Goal: Task Accomplishment & Management: Manage account settings

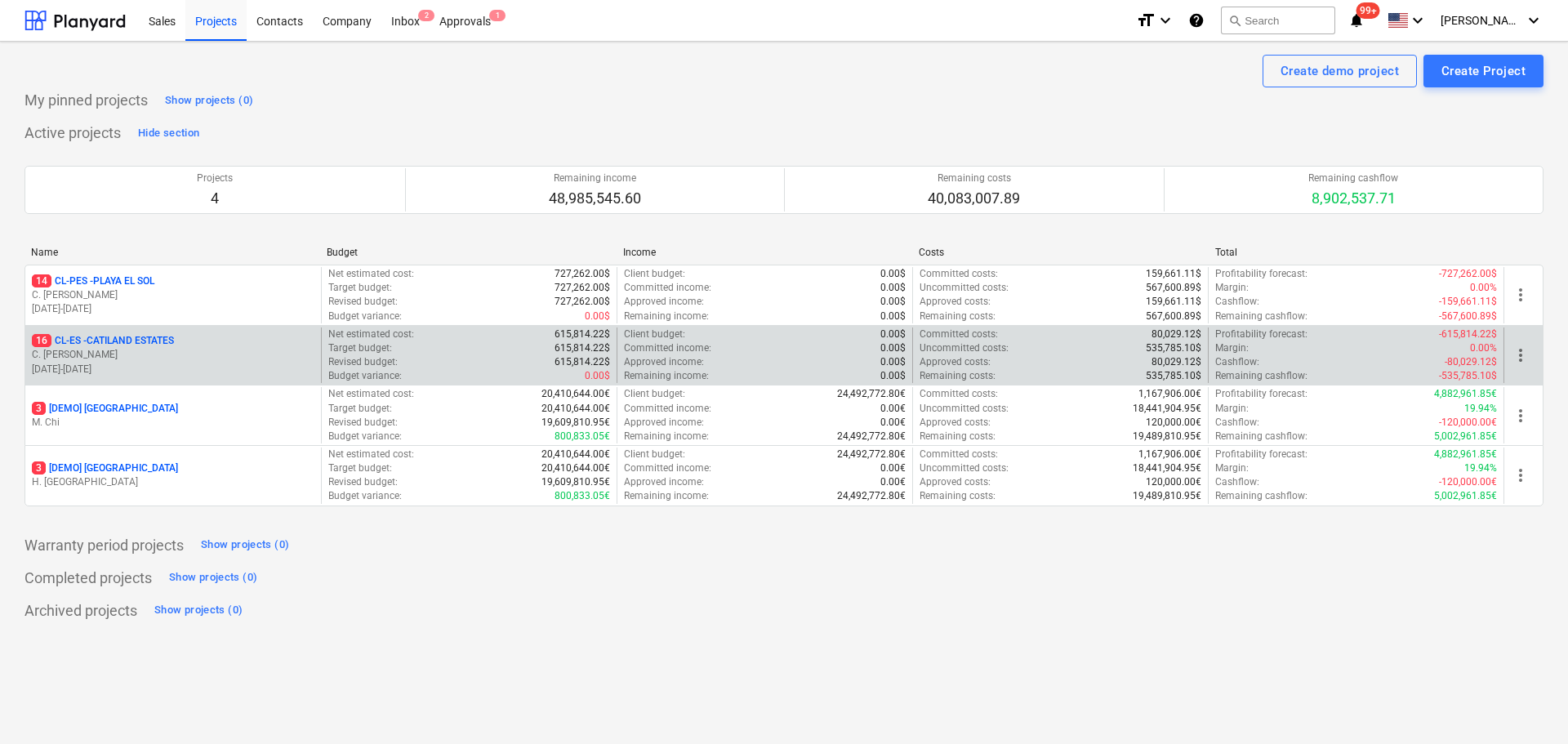
click at [123, 340] on p "16 CL-ES - CATILAND ESTATES" at bounding box center [102, 341] width 142 height 14
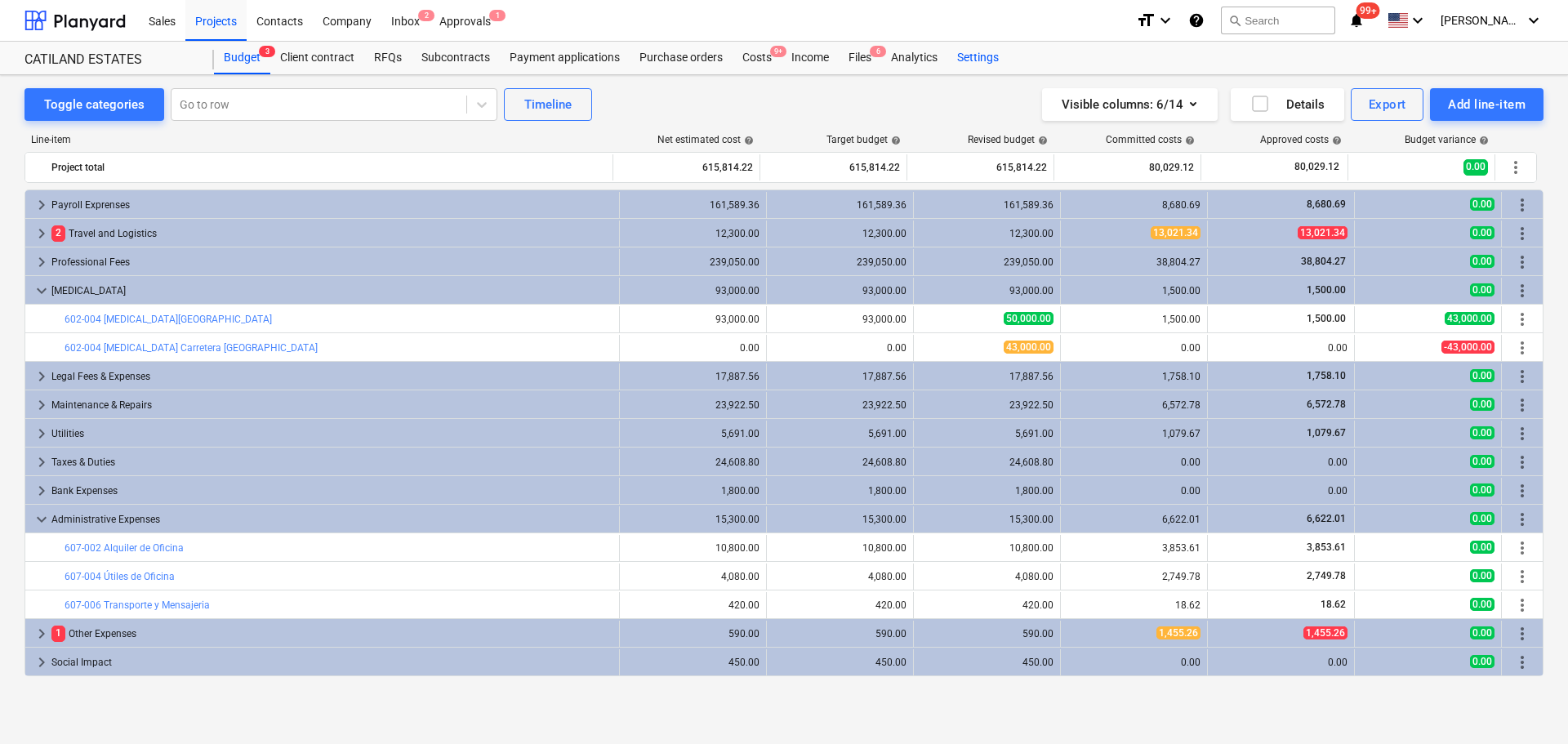
click at [992, 60] on div "Settings" at bounding box center [978, 58] width 61 height 32
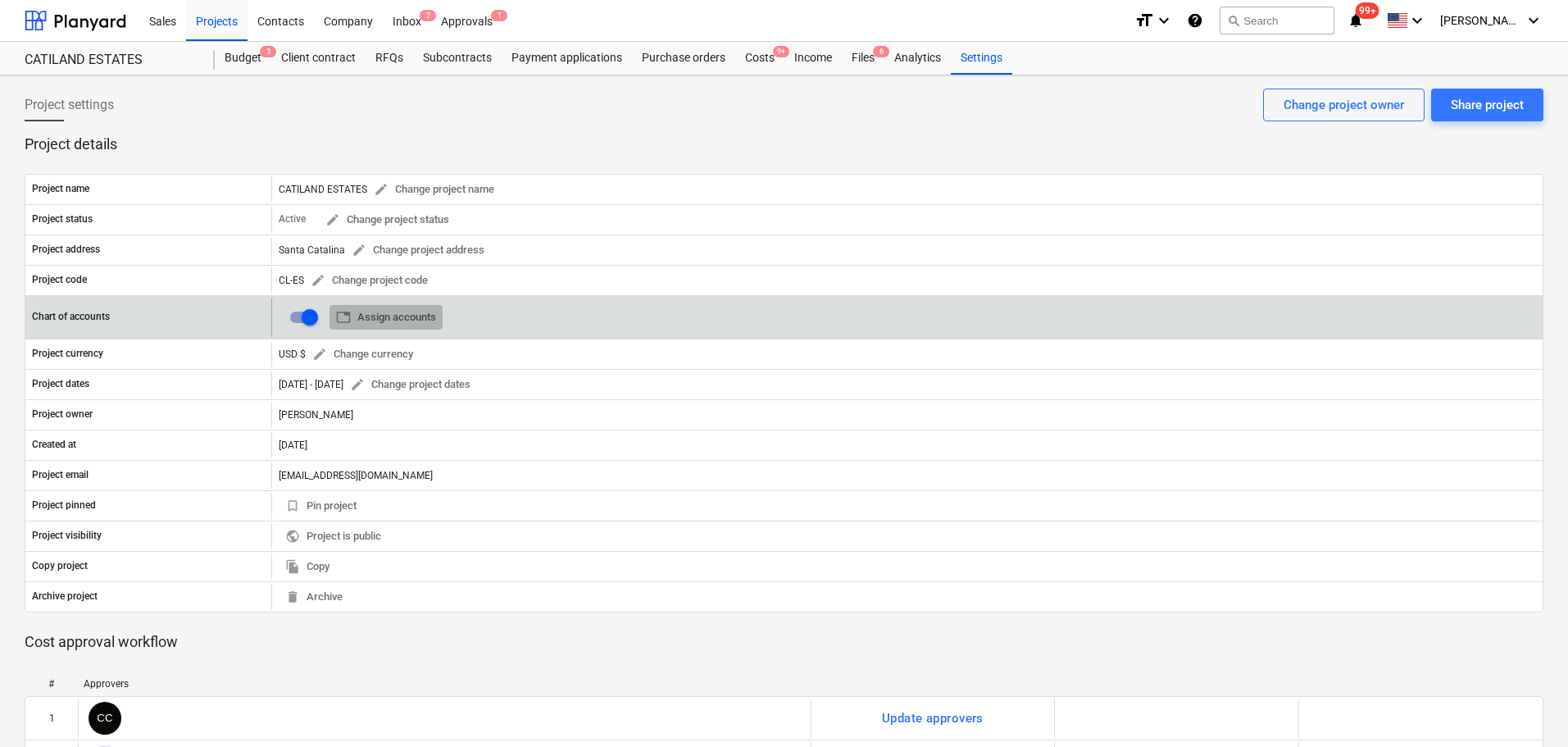
click at [394, 321] on span "table Assign accounts" at bounding box center [386, 318] width 100 height 19
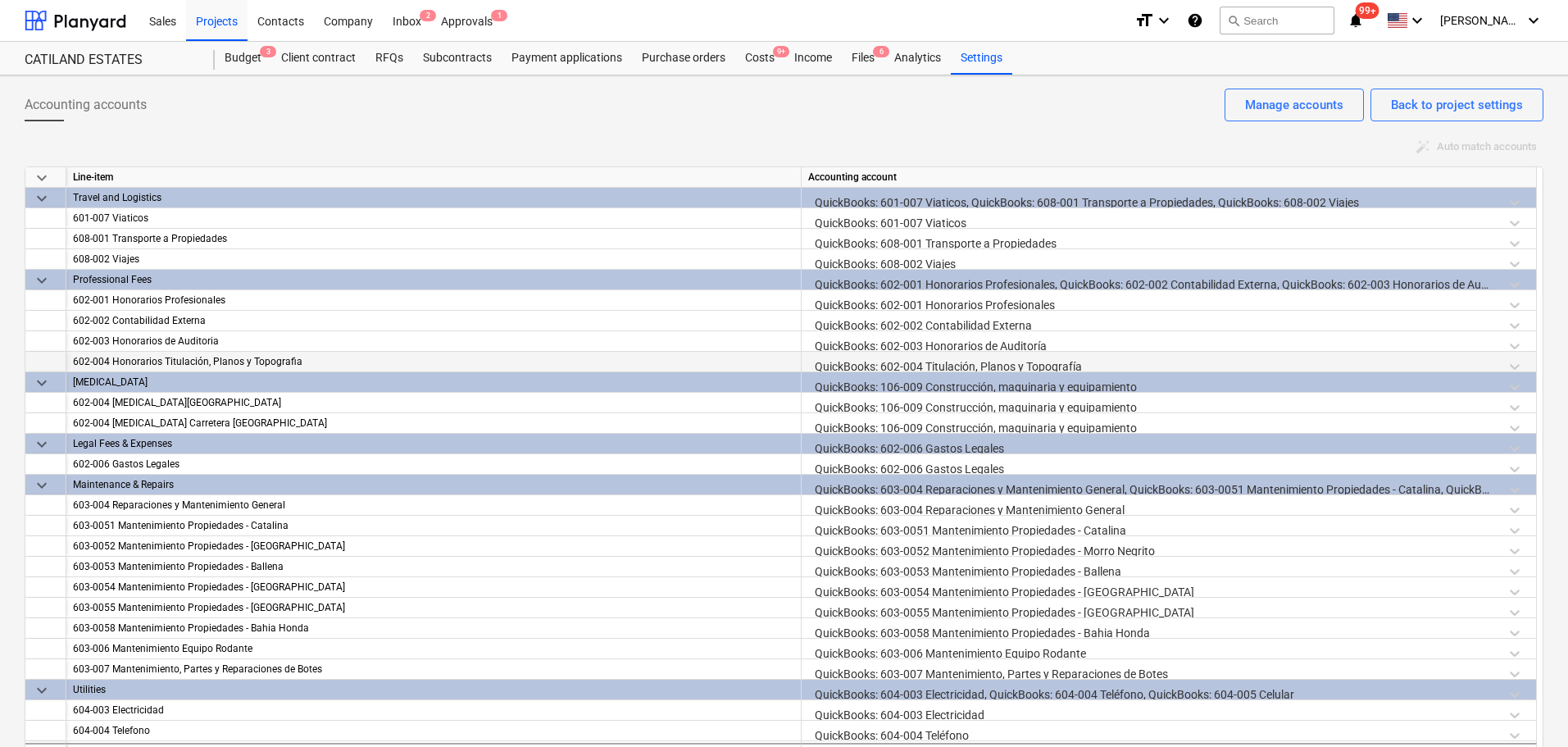
scroll to position [164, 0]
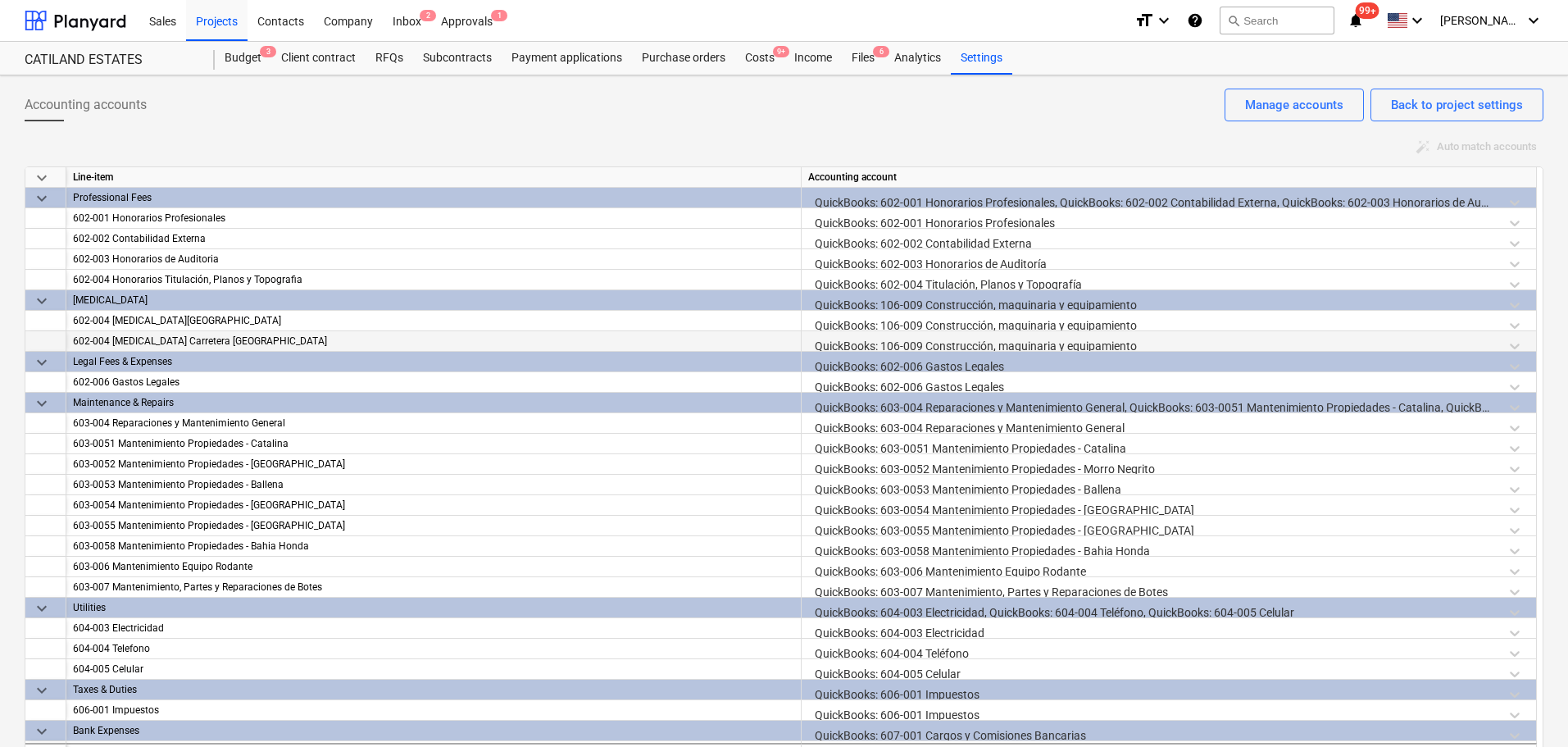
click at [110, 338] on div "602-004 [MEDICAL_DATA] Carretera [GEOGRAPHIC_DATA]" at bounding box center [434, 341] width 722 height 20
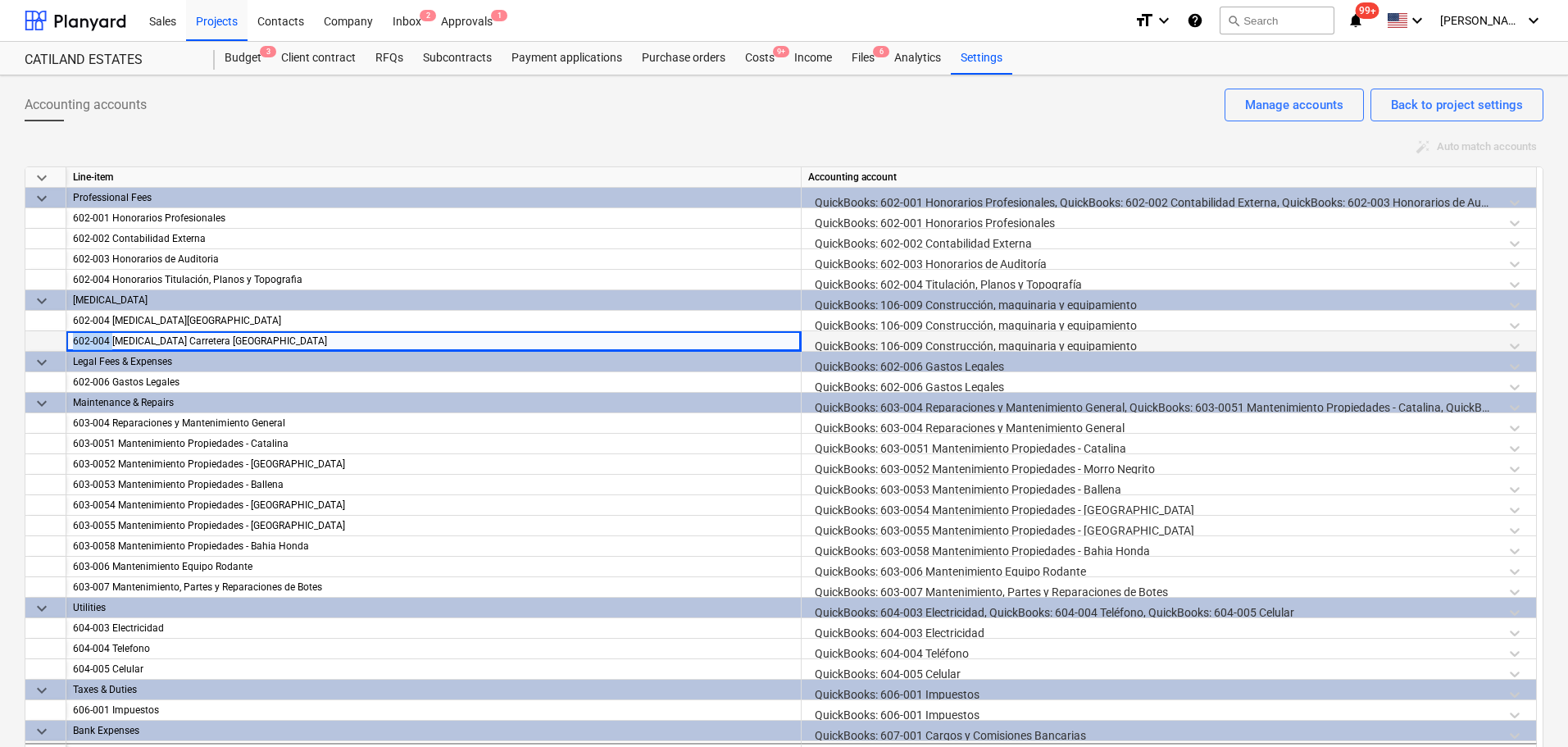
drag, startPoint x: 113, startPoint y: 341, endPoint x: 52, endPoint y: 340, distance: 61.0
click at [0, 0] on div "602-004 [MEDICAL_DATA] Carretera [GEOGRAPHIC_DATA] QuickBooks: 106-009 Construc…" at bounding box center [0, 0] width 0 height 0
click at [105, 323] on div "602-004 [MEDICAL_DATA][GEOGRAPHIC_DATA]" at bounding box center [434, 321] width 722 height 20
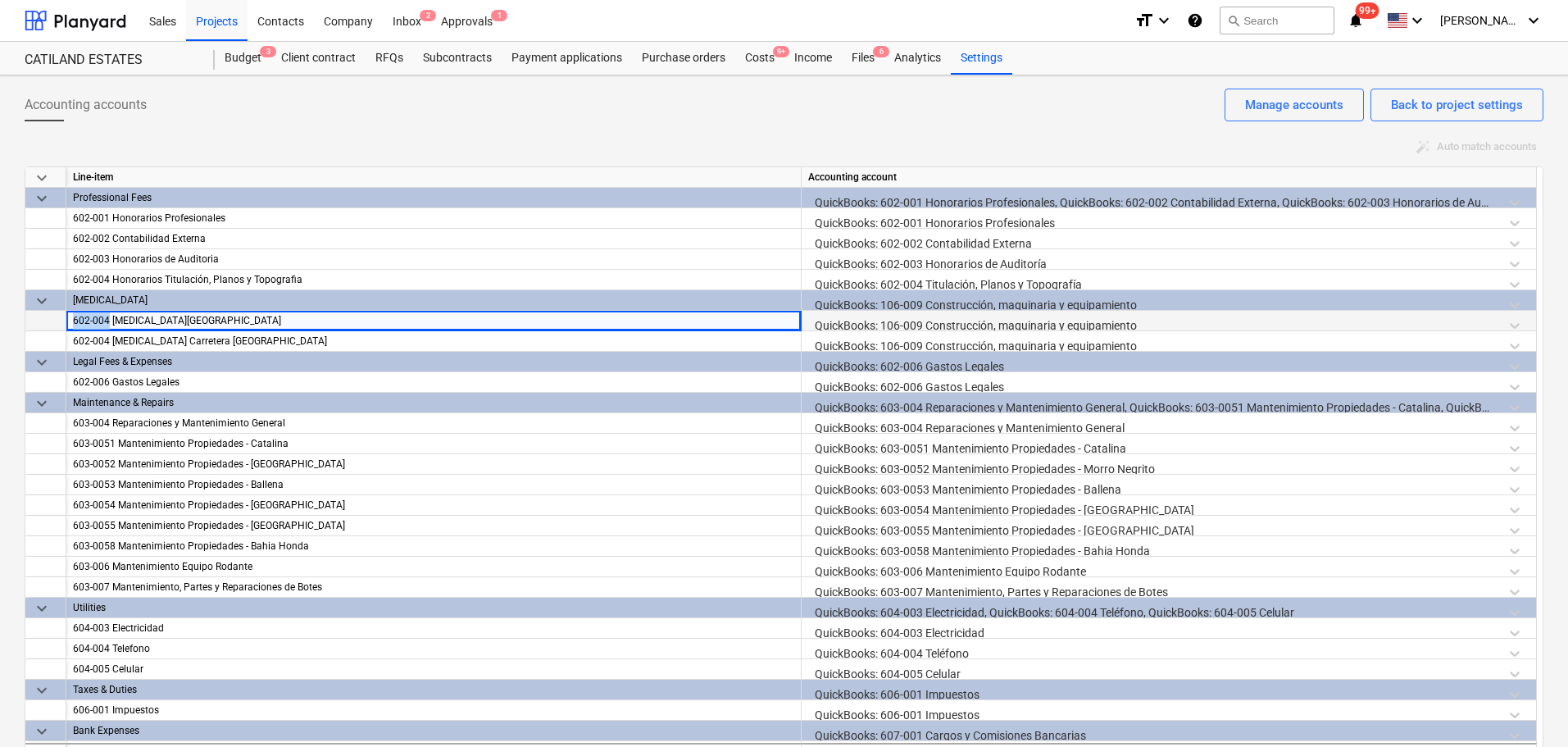
drag, startPoint x: 109, startPoint y: 321, endPoint x: 35, endPoint y: 322, distance: 74.0
click at [0, 0] on div "602-004 [MEDICAL_DATA] Surf Camp QuickBooks: 106-009 Construcción, maquinaria y…" at bounding box center [0, 0] width 0 height 0
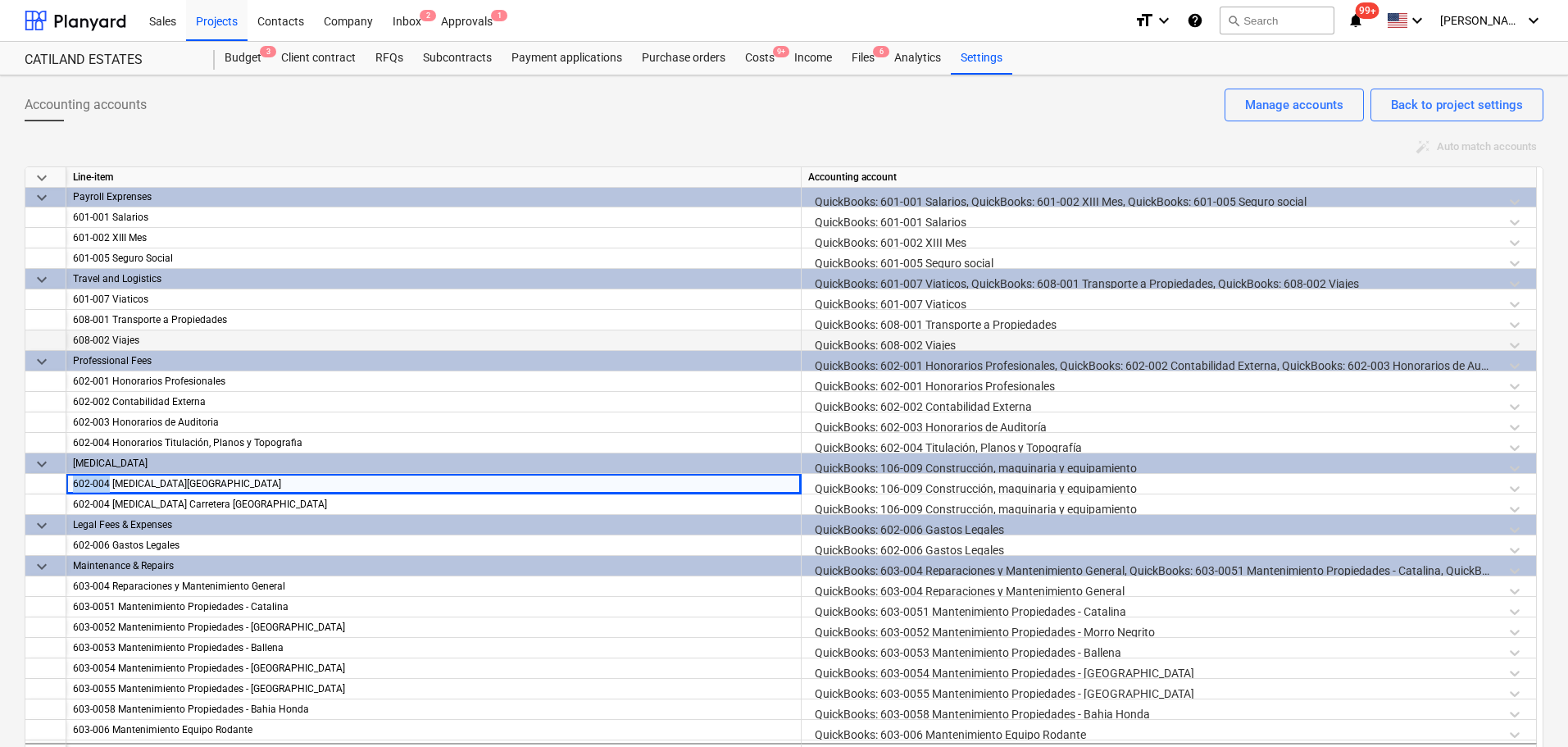
scroll to position [0, 0]
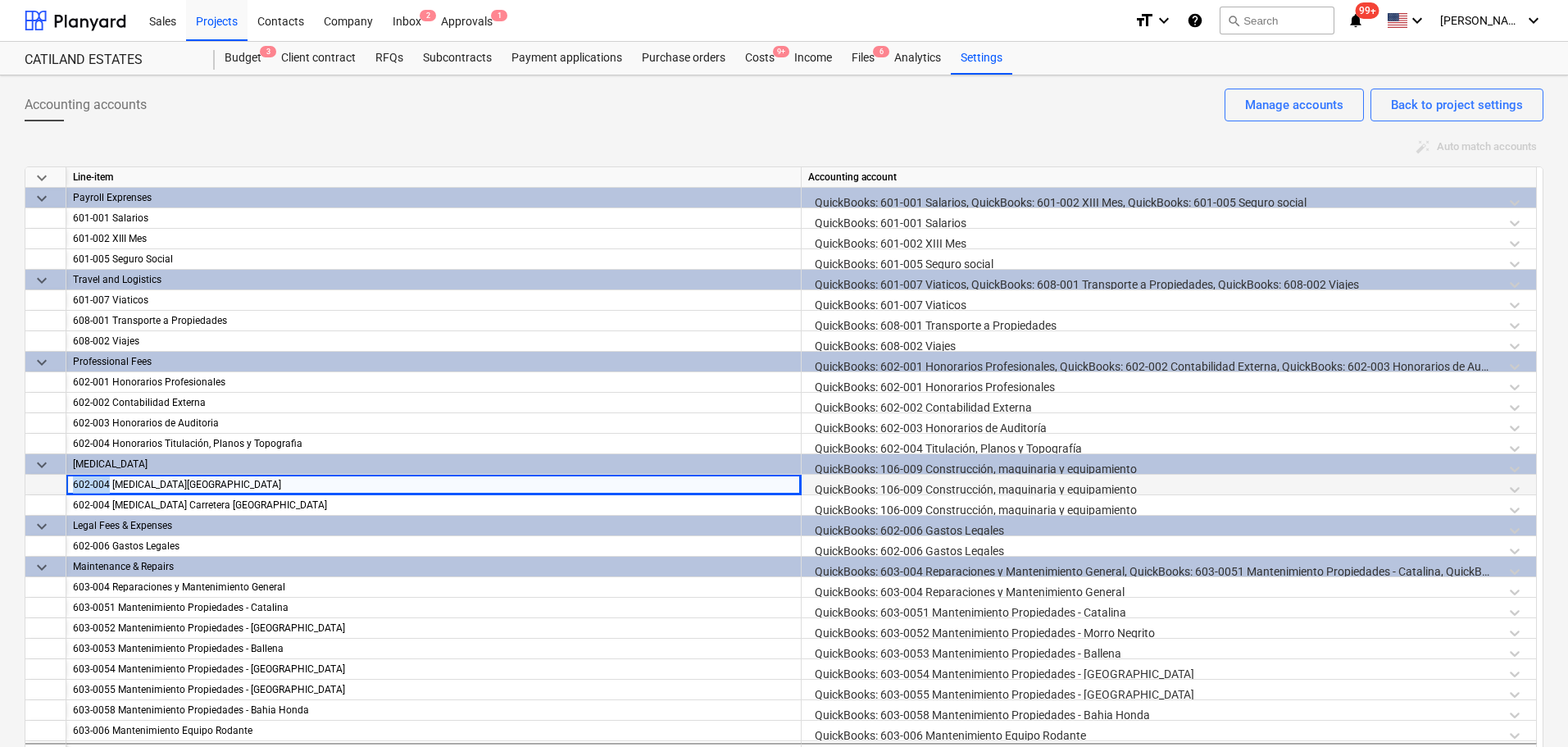
click at [80, 484] on div "602-004 [MEDICAL_DATA][GEOGRAPHIC_DATA]" at bounding box center [434, 485] width 722 height 20
drag, startPoint x: 76, startPoint y: 482, endPoint x: 113, endPoint y: 479, distance: 37.1
click at [113, 482] on div "602-004 [MEDICAL_DATA][GEOGRAPHIC_DATA]" at bounding box center [434, 485] width 722 height 20
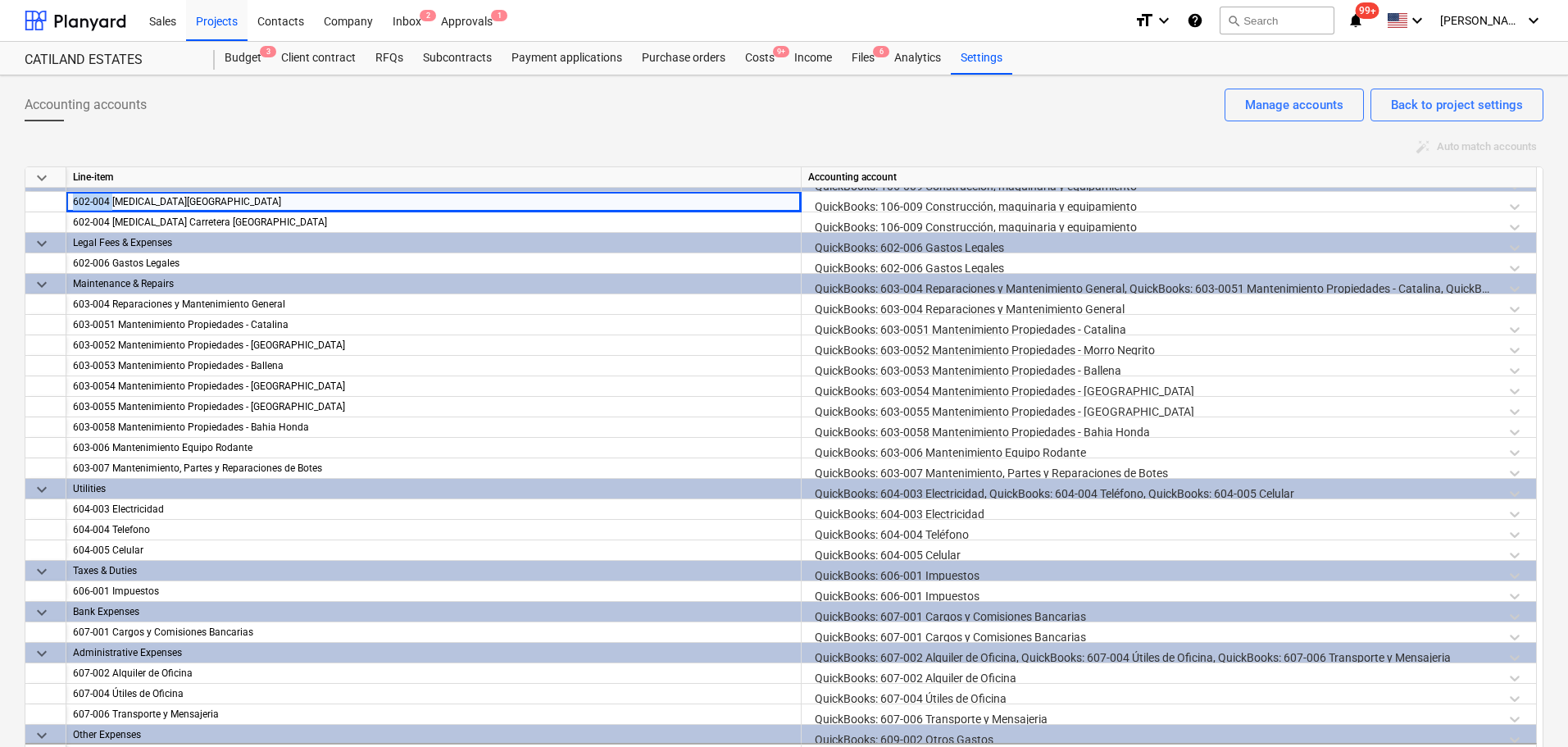
scroll to position [142, 0]
